Goal: Task Accomplishment & Management: Complete application form

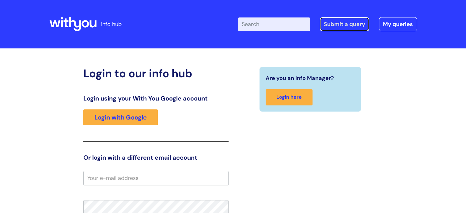
click at [339, 25] on link "Submit a query" at bounding box center [344, 24] width 49 height 14
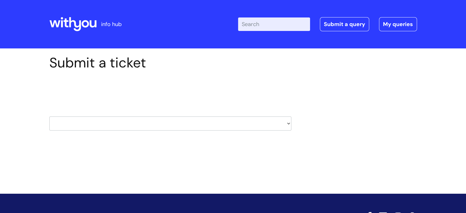
click at [288, 124] on select "HR / People IT and Support Clinical Drug Alerts Finance Accounts Data Support T…" at bounding box center [170, 124] width 242 height 14
select select "property_&_estates"
click at [49, 117] on select "HR / People IT and Support Clinical Drug Alerts Finance Accounts Data Support T…" at bounding box center [170, 124] width 242 height 14
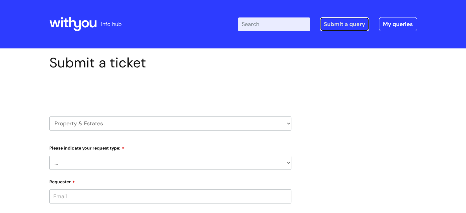
click at [325, 23] on link "Submit a query" at bounding box center [344, 24] width 49 height 14
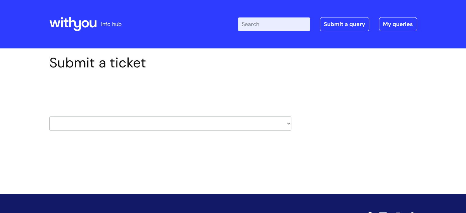
click at [289, 122] on select "HR / People IT and Support Clinical Drug Alerts Finance Accounts Data Support T…" at bounding box center [170, 124] width 242 height 14
select select "it_and_support"
click at [49, 117] on select "HR / People IT and Support Clinical Drug Alerts Finance Accounts Data Support T…" at bounding box center [170, 124] width 242 height 14
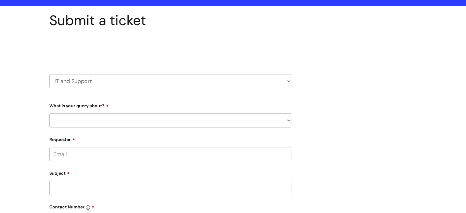
scroll to position [61, 0]
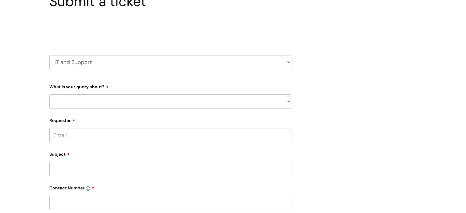
click at [287, 101] on select "... Mobile Phone Reset & MFA Accounts, Starters and Leavers IT Hardware issue I…" at bounding box center [170, 101] width 242 height 14
click at [235, 189] on label "Contact Number" at bounding box center [170, 186] width 242 height 7
click at [287, 103] on select "... Mobile Phone Reset & MFA Accounts, Starters and Leavers IT Hardware issue I…" at bounding box center [170, 101] width 242 height 14
select select "System/software"
click at [49, 94] on select "... Mobile Phone Reset & MFA Accounts, Starters and Leavers IT Hardware issue I…" at bounding box center [170, 101] width 242 height 14
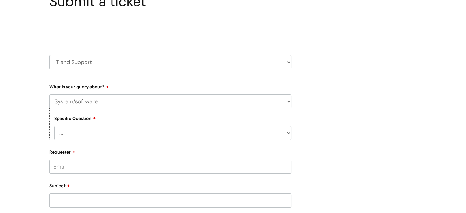
click at [287, 133] on select "... Halo PCMIS Iaptus NHS Email CJSM Email Mitel Another System Google (Workspa…" at bounding box center [172, 133] width 237 height 14
select select "I like to request software"
click at [54, 126] on select "... Halo PCMIS Iaptus NHS Email CJSM Email Mitel Another System Google (Workspa…" at bounding box center [172, 133] width 237 height 14
click at [290, 164] on select "... Dragon/Simply Speaking/ClaroRead Adobe Acrobat Adobe Creative Cloud Raiser'…" at bounding box center [172, 165] width 237 height 14
select select "Something else"
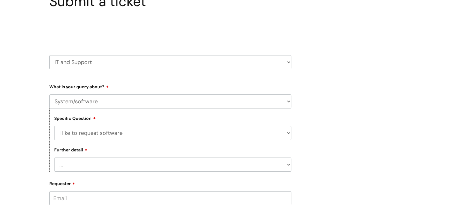
click at [54, 158] on select "... Dragon/Simply Speaking/ClaroRead Adobe Acrobat Adobe Creative Cloud Raiser'…" at bounding box center [172, 165] width 237 height 14
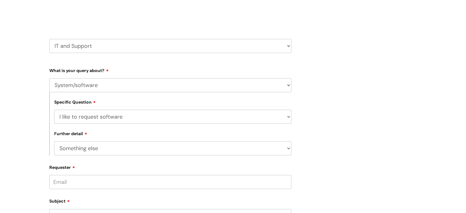
scroll to position [92, 0]
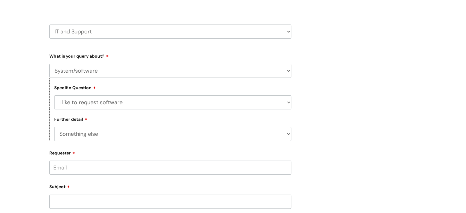
click at [117, 165] on input "Requester" at bounding box center [170, 168] width 242 height 14
type input "E"
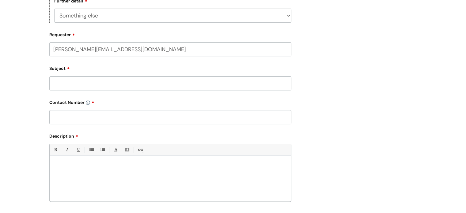
scroll to position [215, 0]
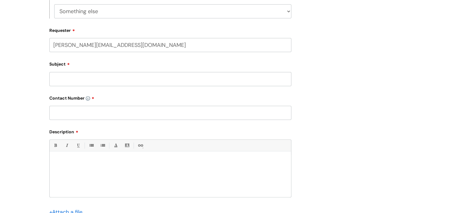
type input "elaine.down@wearewithyou.org.uk"
click at [63, 113] on div "Contact Number" at bounding box center [170, 107] width 242 height 27
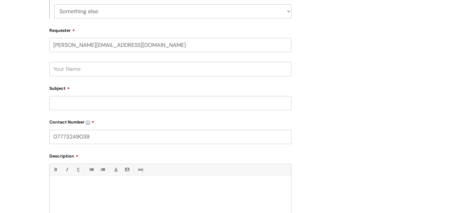
type input "07773249039"
click at [63, 106] on input "Subject" at bounding box center [170, 103] width 242 height 14
click at [97, 104] on input "Printer Label" at bounding box center [170, 103] width 242 height 14
type input "P"
click at [76, 103] on input "JSPM" at bounding box center [170, 103] width 242 height 14
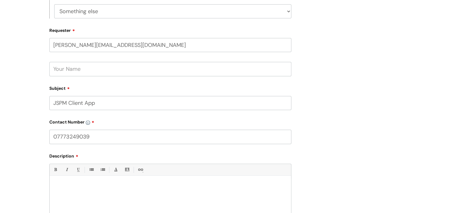
type input "JSPM Client App"
click at [76, 192] on div at bounding box center [171, 200] width 242 height 42
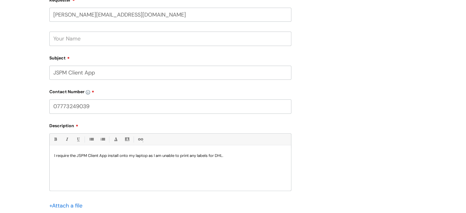
scroll to position [245, 0]
click at [150, 154] on p "I require the JSPM Client App install onto my laptop as I am unable to print an…" at bounding box center [170, 156] width 232 height 6
click at [193, 155] on p "I require the JSPM Client App install onto my laptop and the printer configuara…" at bounding box center [170, 156] width 232 height 6
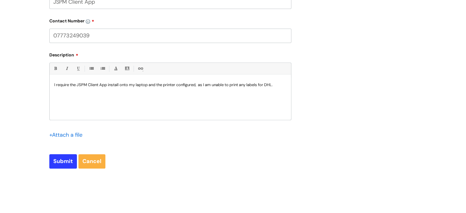
scroll to position [337, 0]
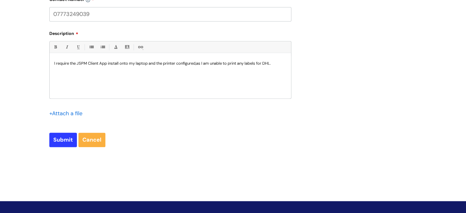
click at [65, 114] on input "file" at bounding box center [64, 113] width 31 height 8
click at [78, 114] on input "file" at bounding box center [64, 113] width 31 height 8
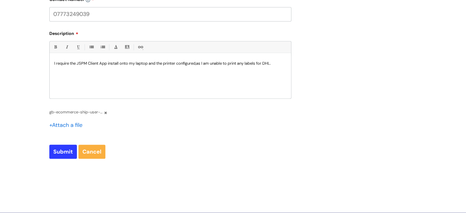
click at [282, 64] on p "I require the JSPM Client App install onto my laptop and the printer configured…" at bounding box center [170, 64] width 232 height 6
click at [74, 153] on input "Submit" at bounding box center [63, 152] width 28 height 14
type input "Please Wait..."
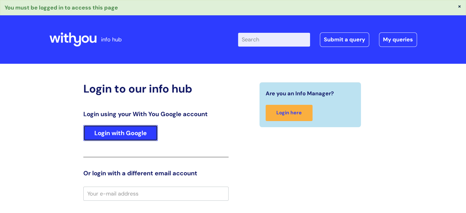
click at [119, 134] on link "Login with Google" at bounding box center [120, 133] width 75 height 16
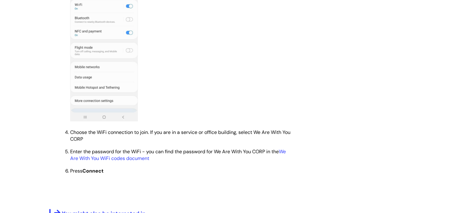
scroll to position [460, 0]
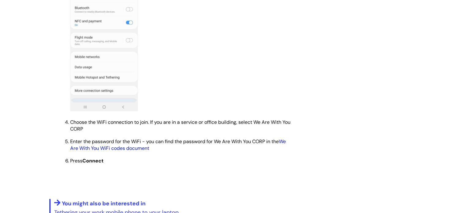
click at [129, 151] on link "We Are With You WiFi codes document" at bounding box center [178, 144] width 216 height 13
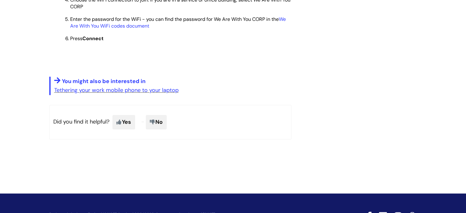
scroll to position [583, 0]
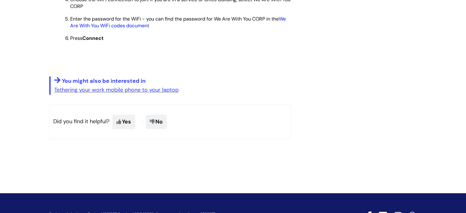
click at [143, 29] on link "We Are With You WiFi codes document" at bounding box center [178, 22] width 216 height 13
